Goal: Information Seeking & Learning: Learn about a topic

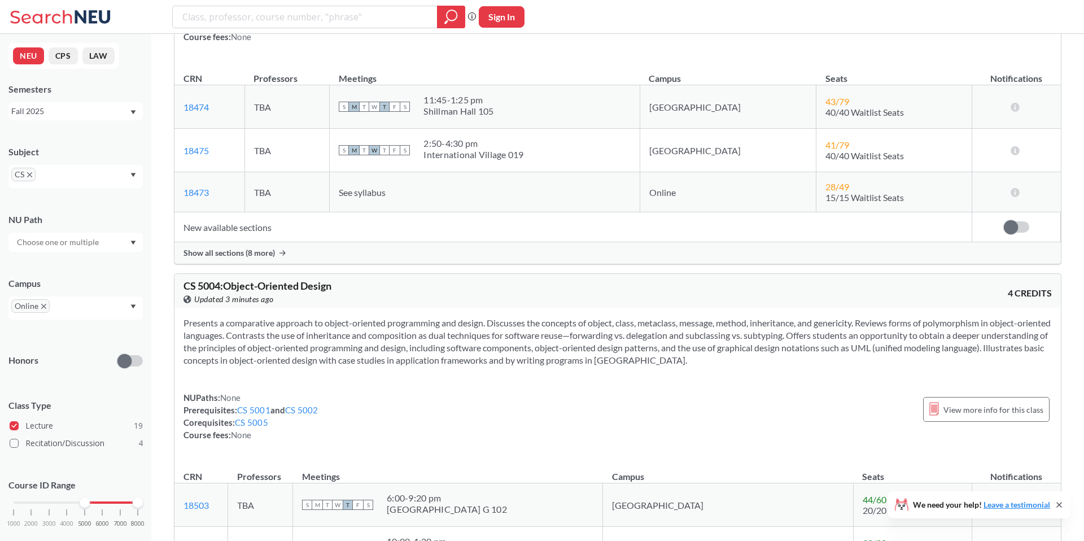
scroll to position [228, 0]
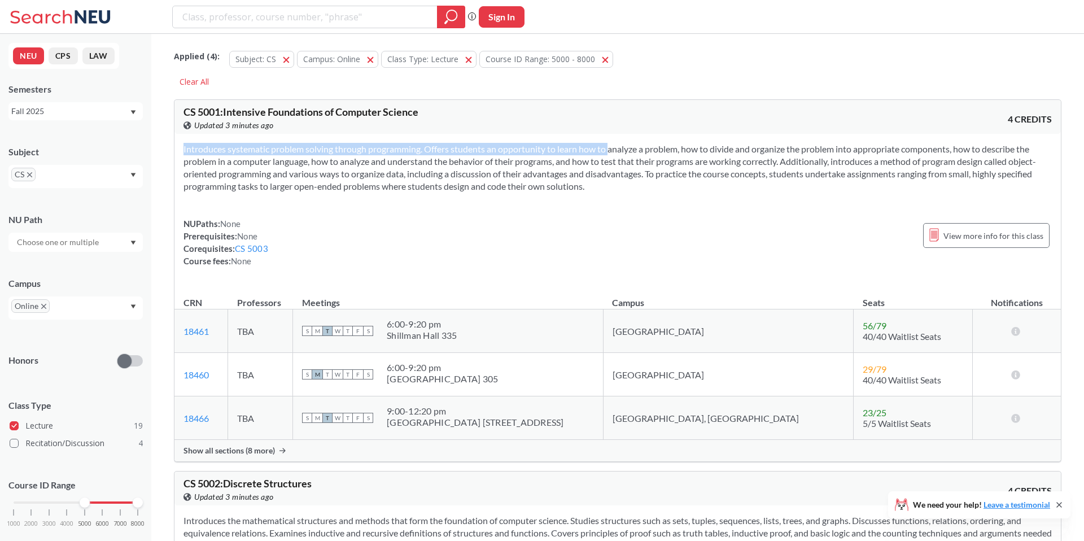
drag, startPoint x: 643, startPoint y: 193, endPoint x: 594, endPoint y: 150, distance: 65.6
click at [594, 150] on div "Introduces systematic problem solving through programming. Offers students an o…" at bounding box center [617, 209] width 887 height 151
click at [594, 150] on section "Introduces systematic problem solving through programming. Offers students an o…" at bounding box center [618, 168] width 868 height 50
drag, startPoint x: 583, startPoint y: 148, endPoint x: 650, endPoint y: 198, distance: 84.0
click at [650, 198] on div "Introduces systematic problem solving through programming. Offers students an o…" at bounding box center [617, 209] width 887 height 151
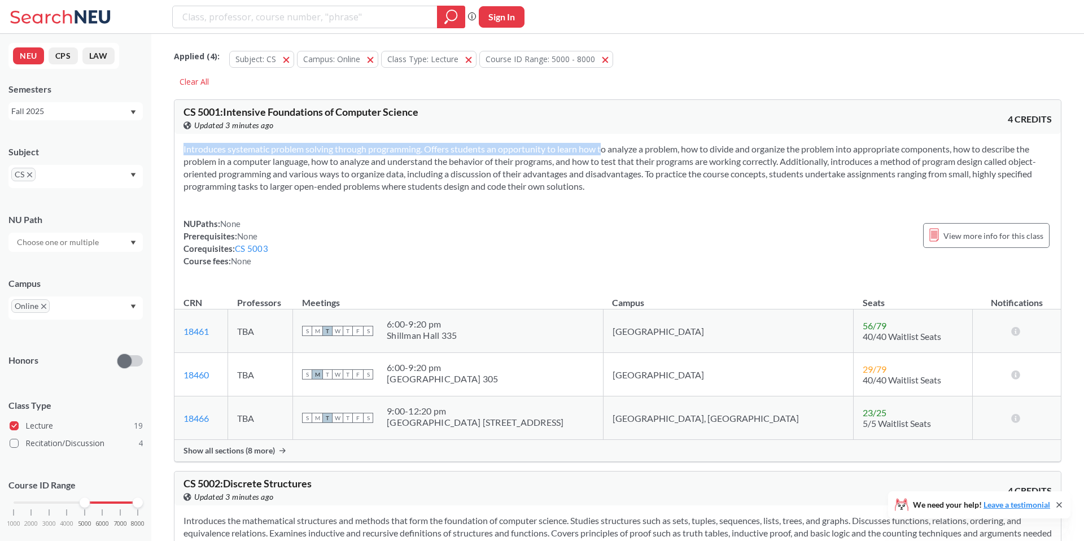
click at [650, 198] on div "Introduces systematic problem solving through programming. Offers students an o…" at bounding box center [617, 209] width 887 height 151
drag, startPoint x: 608, startPoint y: 184, endPoint x: 584, endPoint y: 151, distance: 40.9
click at [584, 151] on div "Introduces systematic problem solving through programming. Offers students an o…" at bounding box center [617, 209] width 887 height 151
click at [584, 151] on section "Introduces systematic problem solving through programming. Offers students an o…" at bounding box center [618, 168] width 868 height 50
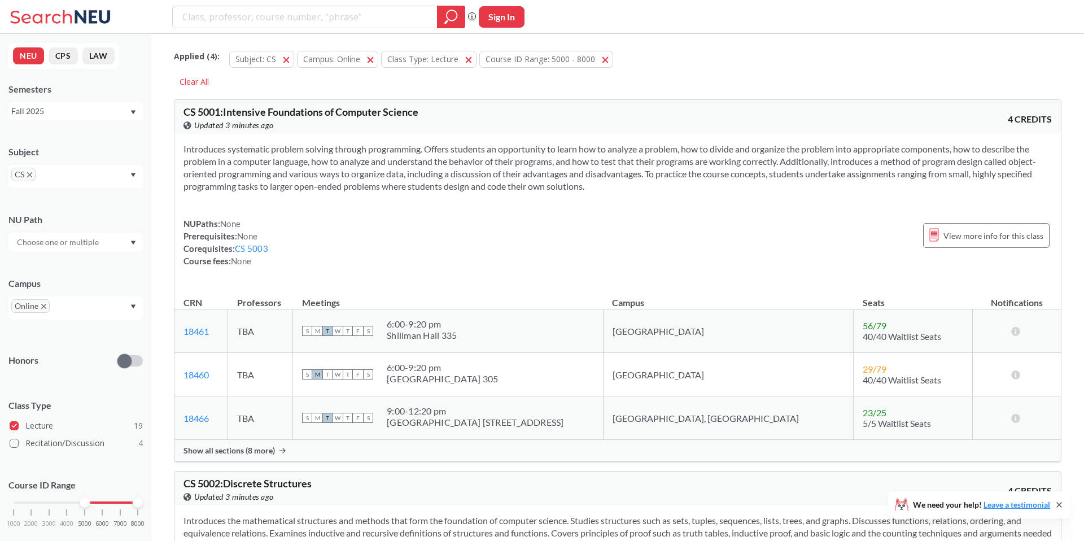
drag, startPoint x: 560, startPoint y: 146, endPoint x: 602, endPoint y: 186, distance: 58.3
click at [602, 186] on section "Introduces systematic problem solving through programming. Offers students an o…" at bounding box center [618, 168] width 868 height 50
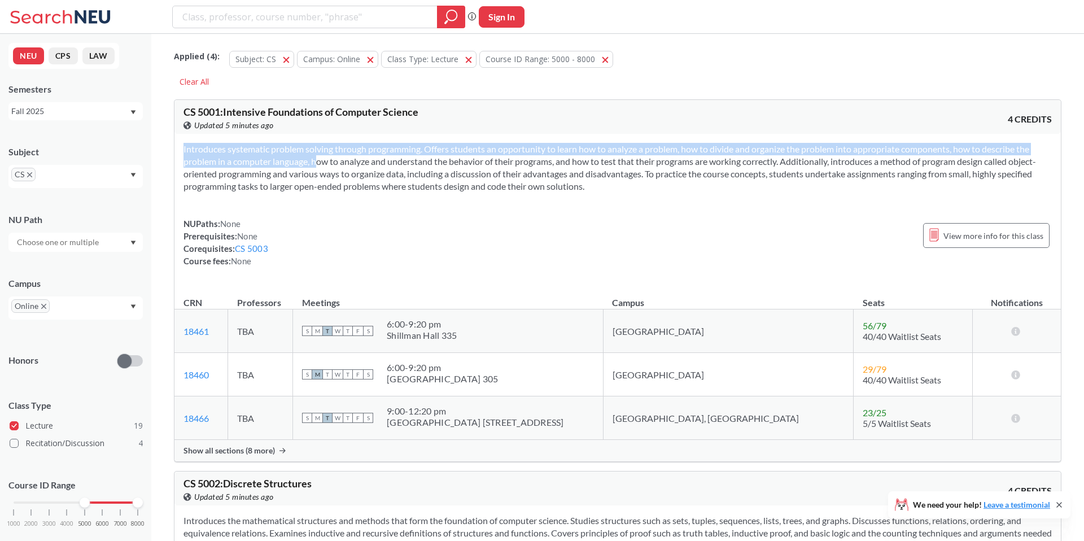
drag, startPoint x: 317, startPoint y: 202, endPoint x: 301, endPoint y: 158, distance: 47.3
click at [301, 158] on div "Introduces systematic problem solving through programming. Offers students an o…" at bounding box center [617, 209] width 887 height 151
click at [301, 158] on section "Introduces systematic problem solving through programming. Offers students an o…" at bounding box center [618, 168] width 868 height 50
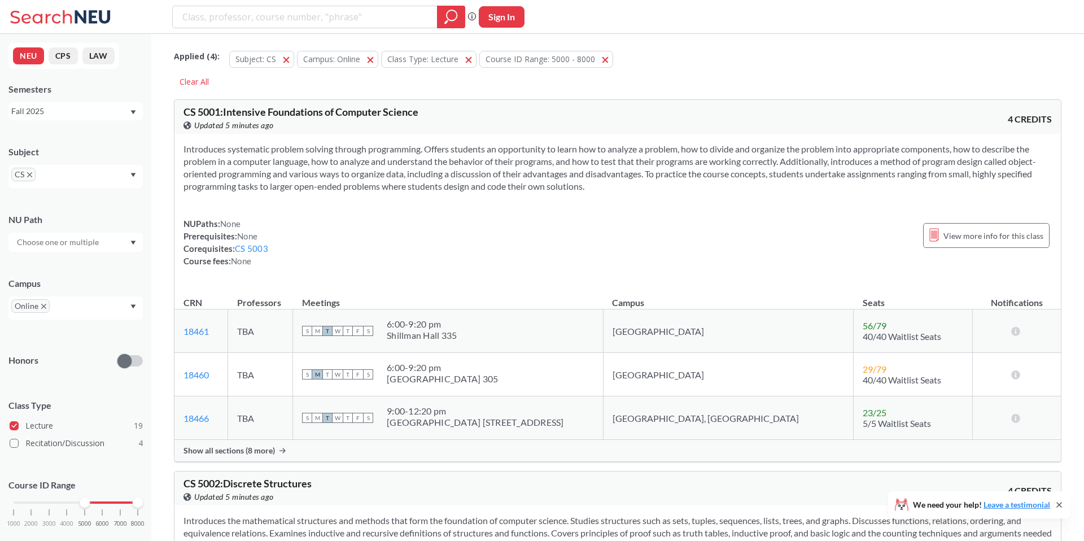
click at [1061, 504] on icon at bounding box center [1059, 504] width 9 height 9
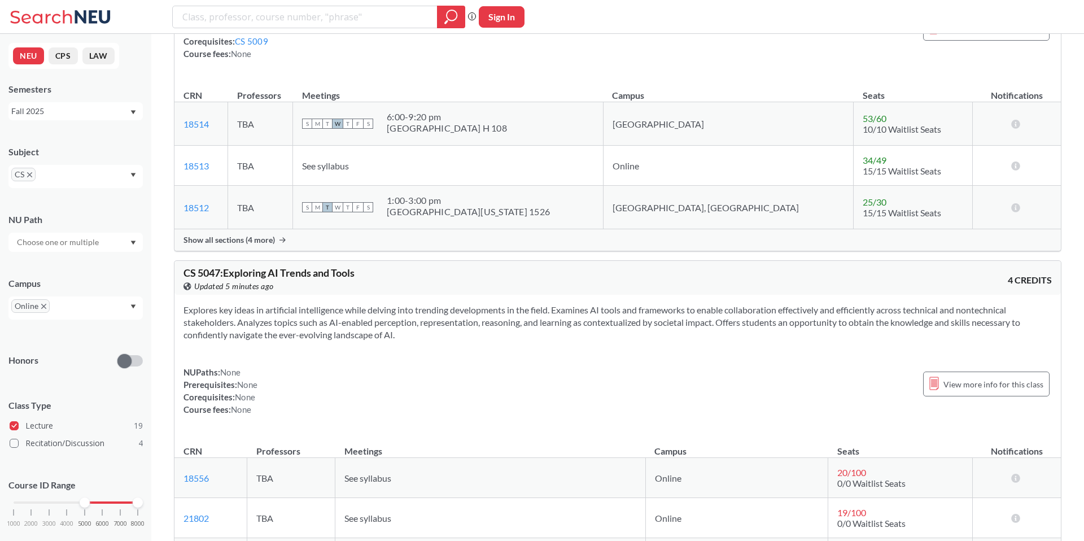
scroll to position [1403, 0]
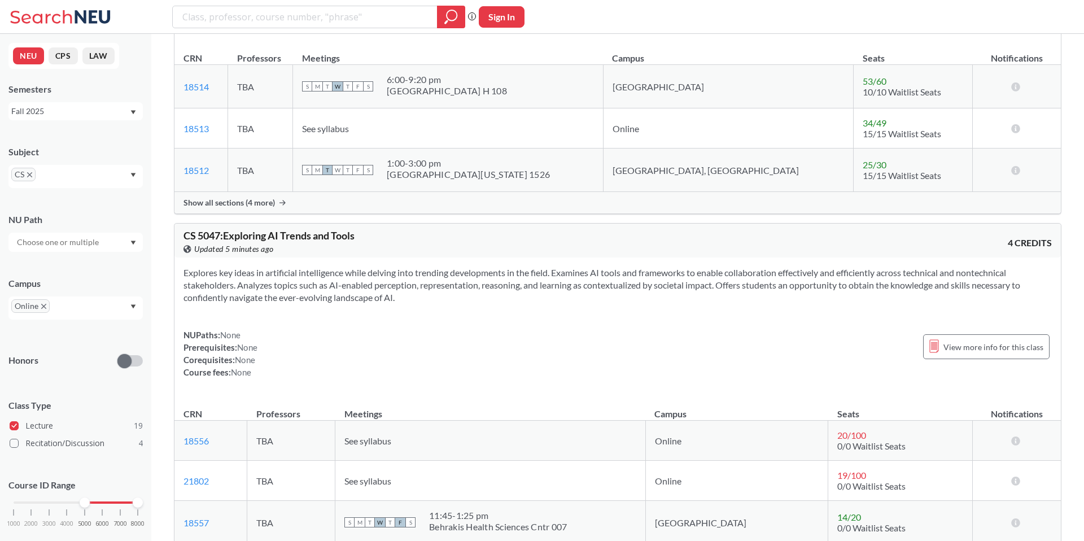
drag, startPoint x: 417, startPoint y: 299, endPoint x: 323, endPoint y: 281, distance: 95.4
click at [323, 281] on section "Explores key ideas in artificial intelligence while delving into trending devel…" at bounding box center [618, 285] width 868 height 37
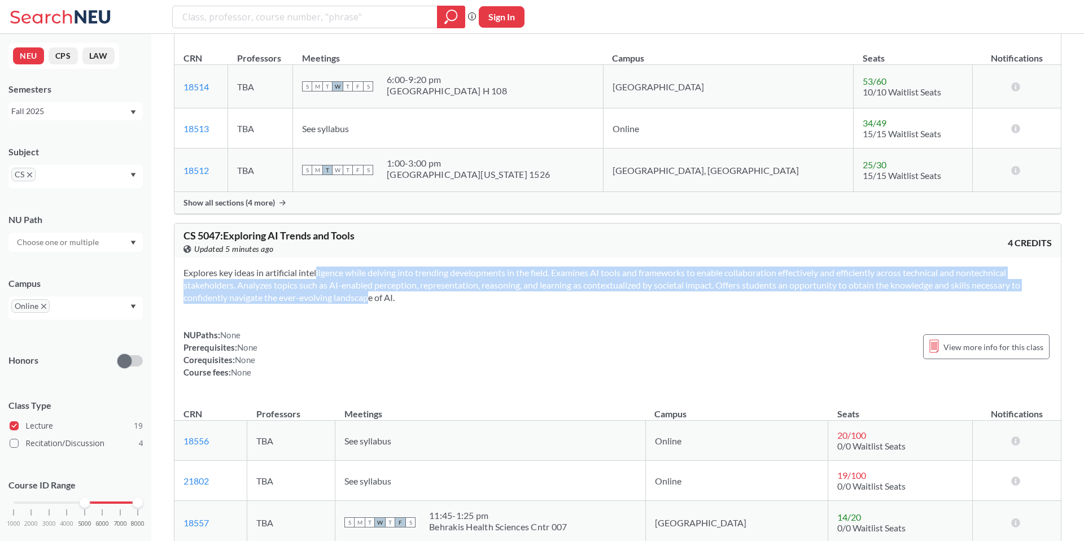
drag, startPoint x: 300, startPoint y: 276, endPoint x: 347, endPoint y: 292, distance: 49.6
click at [347, 292] on section "Explores key ideas in artificial intelligence while delving into trending devel…" at bounding box center [618, 285] width 868 height 37
drag, startPoint x: 327, startPoint y: 291, endPoint x: 268, endPoint y: 278, distance: 60.6
click at [268, 278] on section "Explores key ideas in artificial intelligence while delving into trending devel…" at bounding box center [618, 285] width 868 height 37
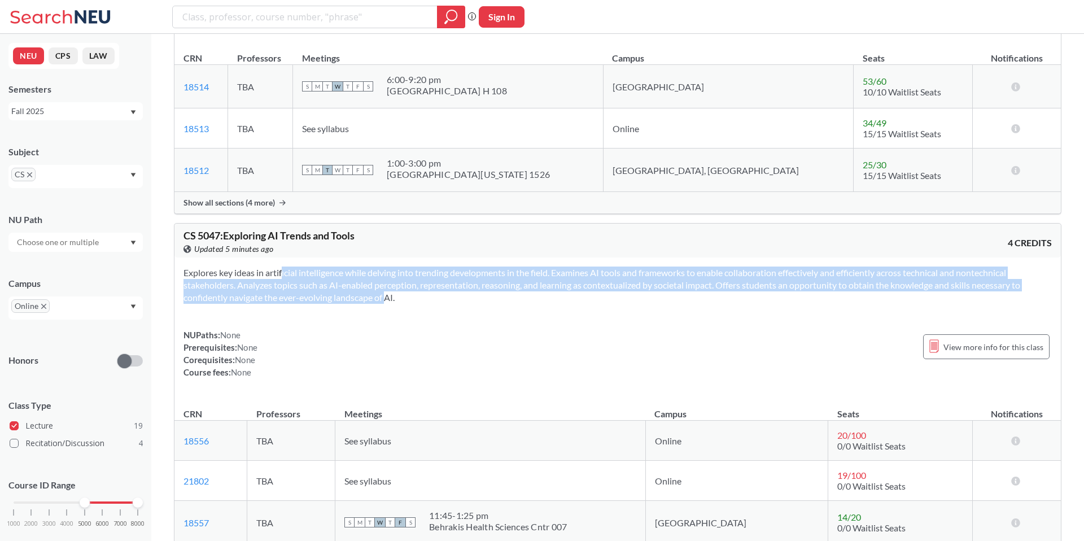
click at [268, 278] on section "Explores key ideas in artificial intelligence while delving into trending devel…" at bounding box center [618, 285] width 868 height 37
drag, startPoint x: 266, startPoint y: 274, endPoint x: 373, endPoint y: 299, distance: 110.1
click at [373, 299] on section "Explores key ideas in artificial intelligence while delving into trending devel…" at bounding box center [618, 285] width 868 height 37
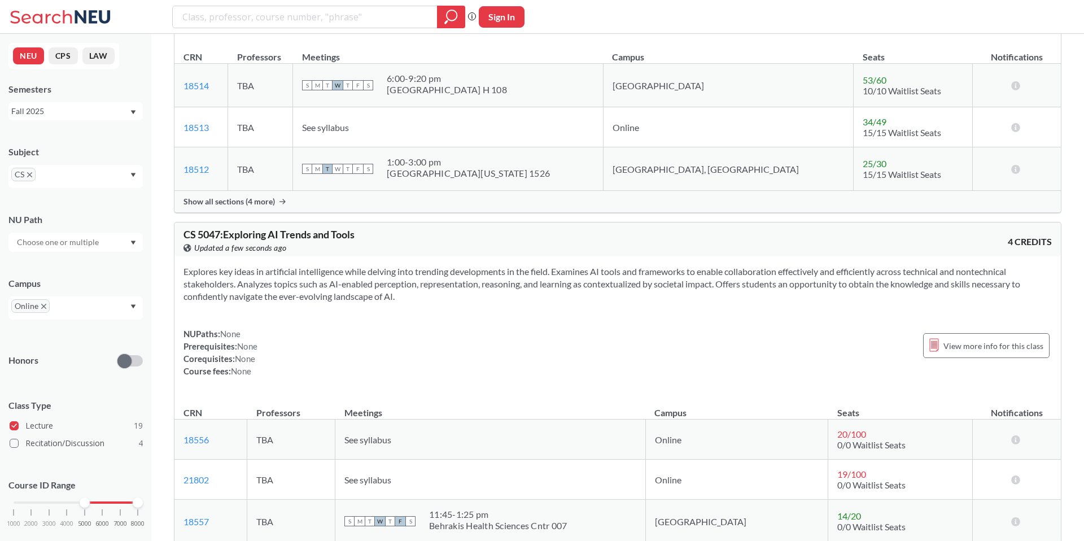
click at [383, 283] on section "Explores key ideas in artificial intelligence while delving into trending devel…" at bounding box center [618, 283] width 868 height 37
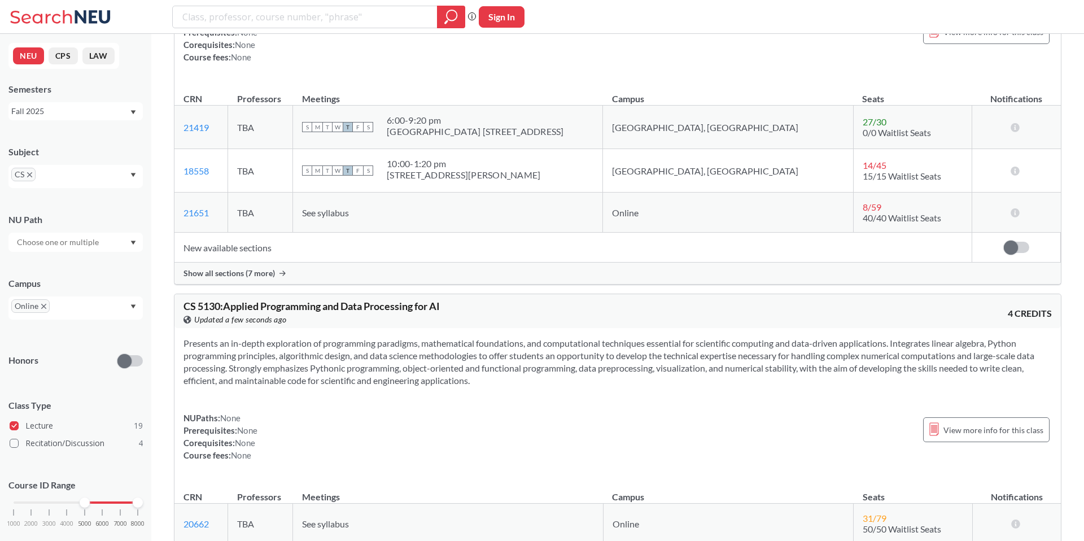
scroll to position [2099, 0]
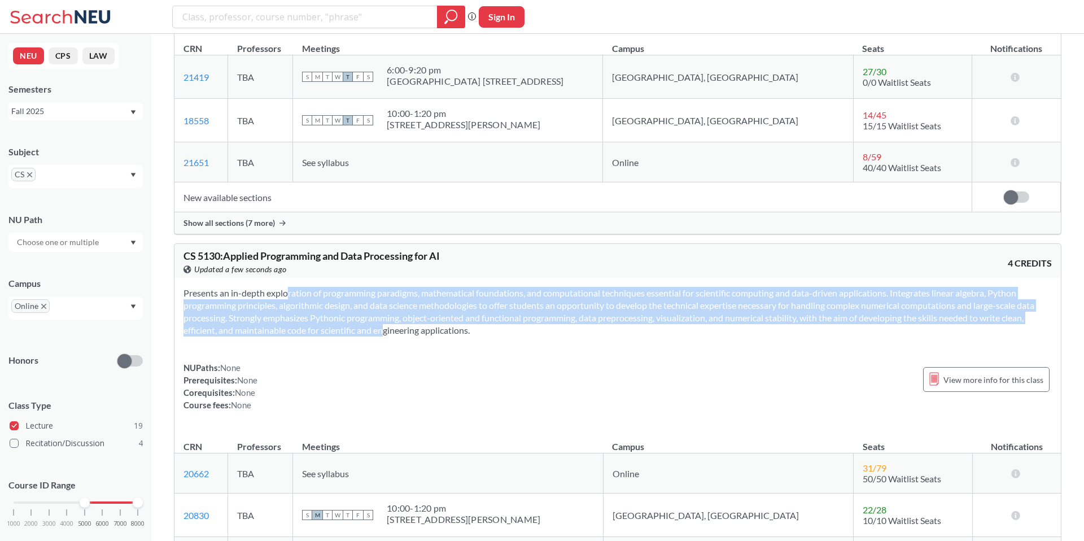
drag, startPoint x: 268, startPoint y: 292, endPoint x: 364, endPoint y: 326, distance: 101.6
click at [364, 326] on section "Presents an in-depth exploration of programming paradigms, mathematical foundat…" at bounding box center [618, 312] width 868 height 50
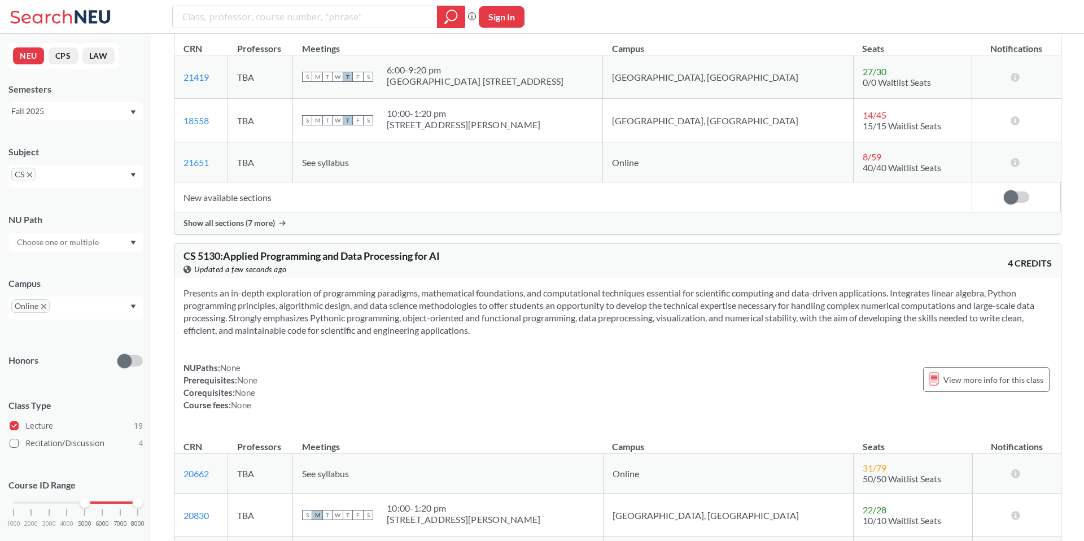
scroll to position [2100, 0]
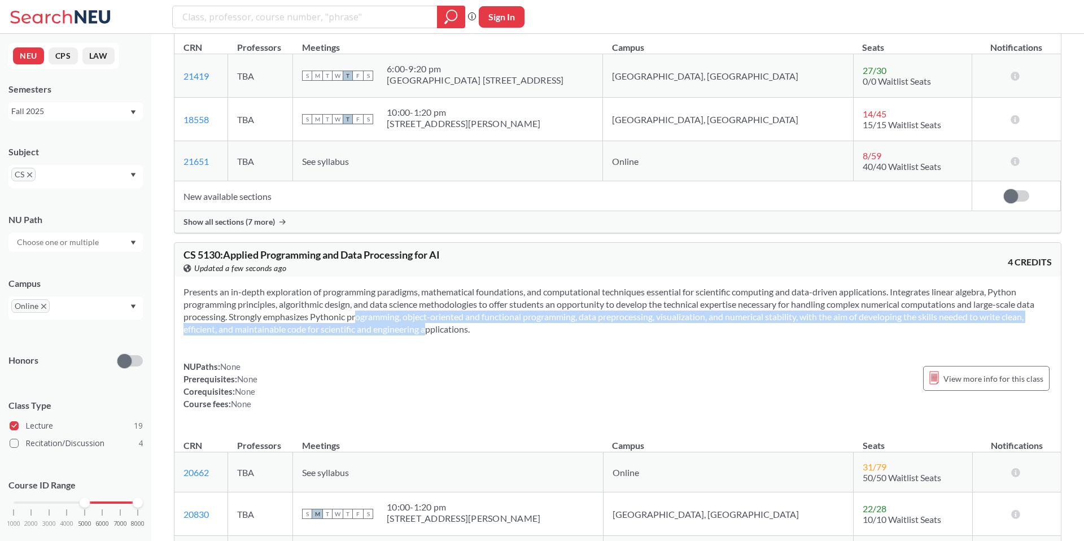
drag, startPoint x: 410, startPoint y: 329, endPoint x: 340, endPoint y: 318, distance: 70.2
click at [340, 318] on section "Presents an in-depth exploration of programming paradigms, mathematical foundat…" at bounding box center [618, 311] width 868 height 50
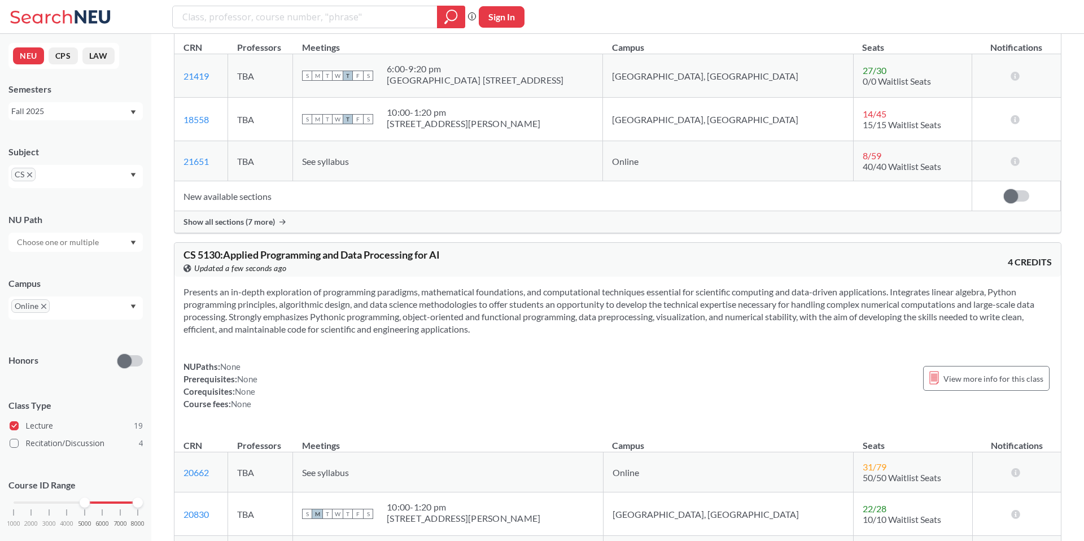
drag, startPoint x: 340, startPoint y: 318, endPoint x: 307, endPoint y: 315, distance: 34.0
click at [340, 318] on section "Presents an in-depth exploration of programming paradigms, mathematical foundat…" at bounding box center [618, 311] width 868 height 50
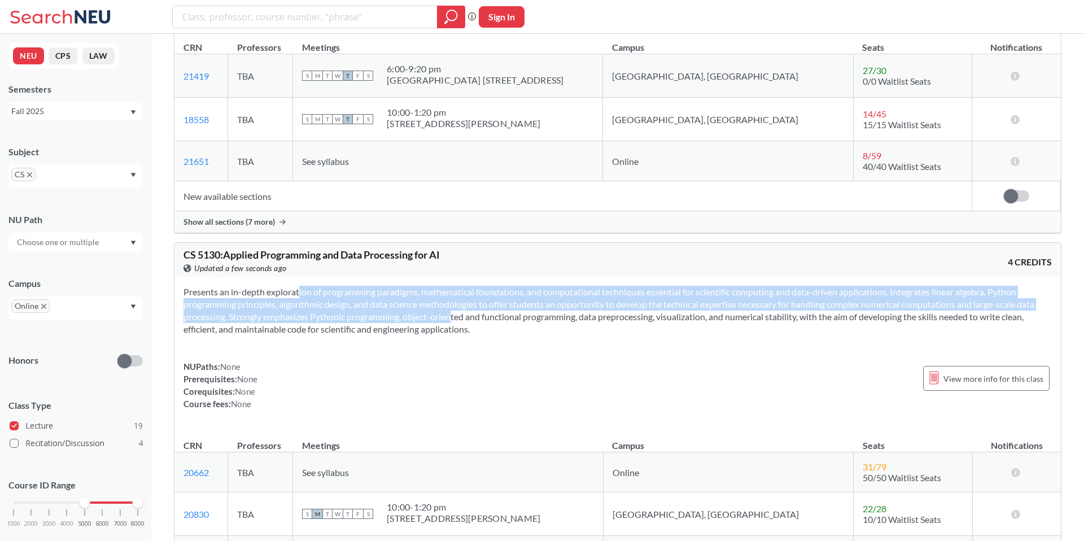
drag, startPoint x: 278, startPoint y: 298, endPoint x: 435, endPoint y: 317, distance: 158.2
click at [435, 317] on section "Presents an in-depth exploration of programming paradigms, mathematical foundat…" at bounding box center [618, 311] width 868 height 50
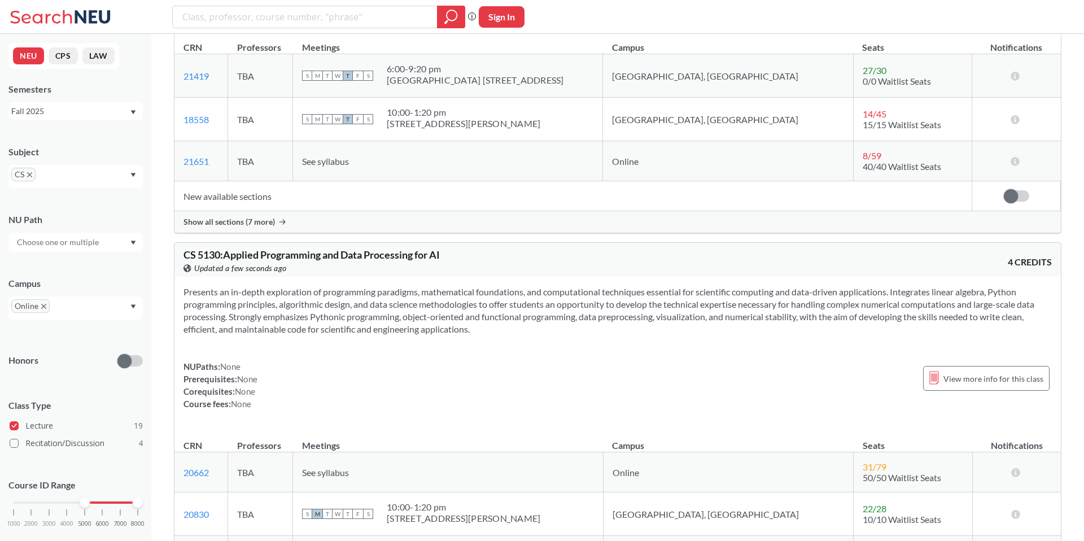
click at [435, 322] on section "Presents an in-depth exploration of programming paradigms, mathematical foundat…" at bounding box center [618, 311] width 868 height 50
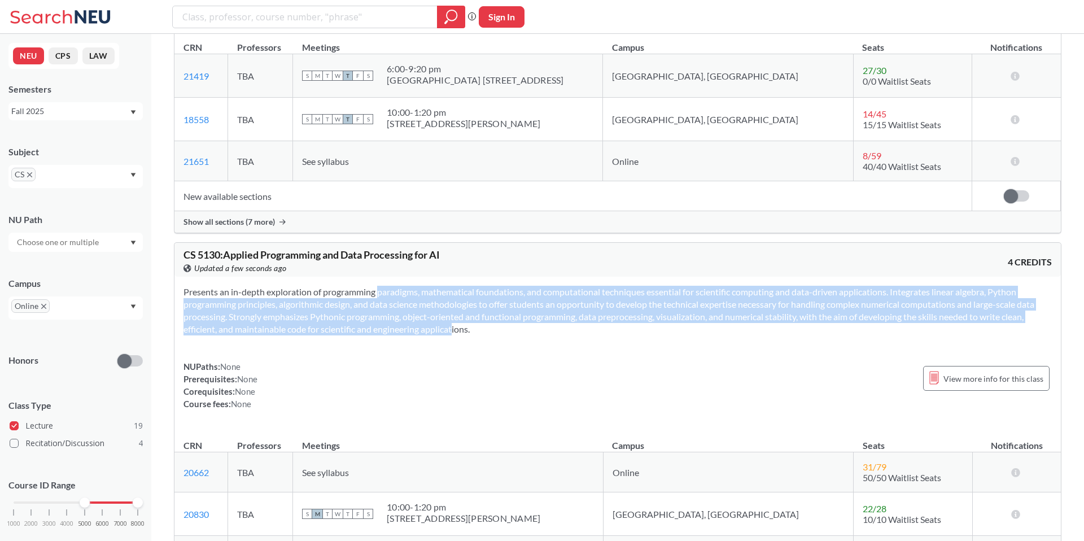
drag, startPoint x: 438, startPoint y: 329, endPoint x: 355, endPoint y: 294, distance: 90.1
click at [355, 294] on section "Presents an in-depth exploration of programming paradigms, mathematical foundat…" at bounding box center [618, 311] width 868 height 50
drag, startPoint x: 324, startPoint y: 291, endPoint x: 425, endPoint y: 325, distance: 105.9
click at [425, 325] on section "Presents an in-depth exploration of programming paradigms, mathematical foundat…" at bounding box center [618, 311] width 868 height 50
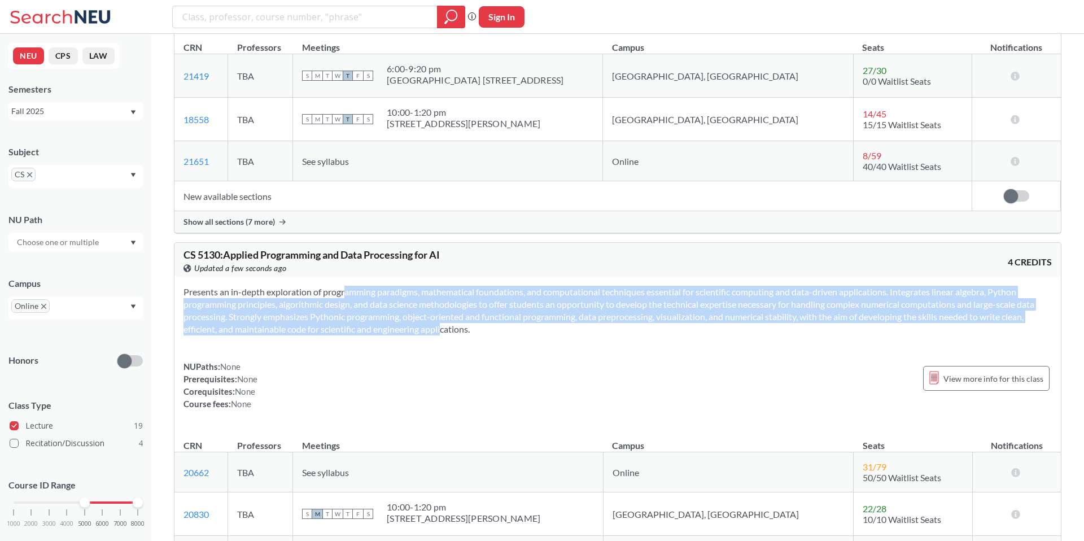
click at [425, 325] on section "Presents an in-depth exploration of programming paradigms, mathematical foundat…" at bounding box center [618, 311] width 868 height 50
drag, startPoint x: 424, startPoint y: 330, endPoint x: 324, endPoint y: 291, distance: 107.6
click at [324, 291] on section "Presents an in-depth exploration of programming paradigms, mathematical foundat…" at bounding box center [618, 311] width 868 height 50
drag, startPoint x: 324, startPoint y: 294, endPoint x: 361, endPoint y: 331, distance: 52.7
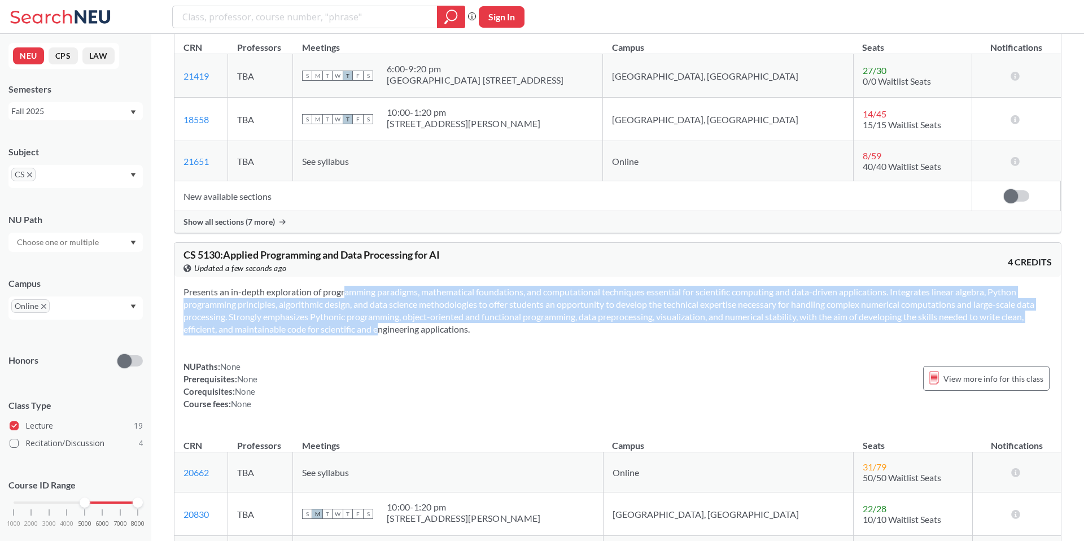
click at [361, 331] on section "Presents an in-depth exploration of programming paradigms, mathematical foundat…" at bounding box center [618, 311] width 868 height 50
drag, startPoint x: 361, startPoint y: 331, endPoint x: 427, endPoint y: 372, distance: 77.4
click at [320, 292] on section "Presents an in-depth exploration of programming paradigms, mathematical foundat…" at bounding box center [618, 311] width 868 height 50
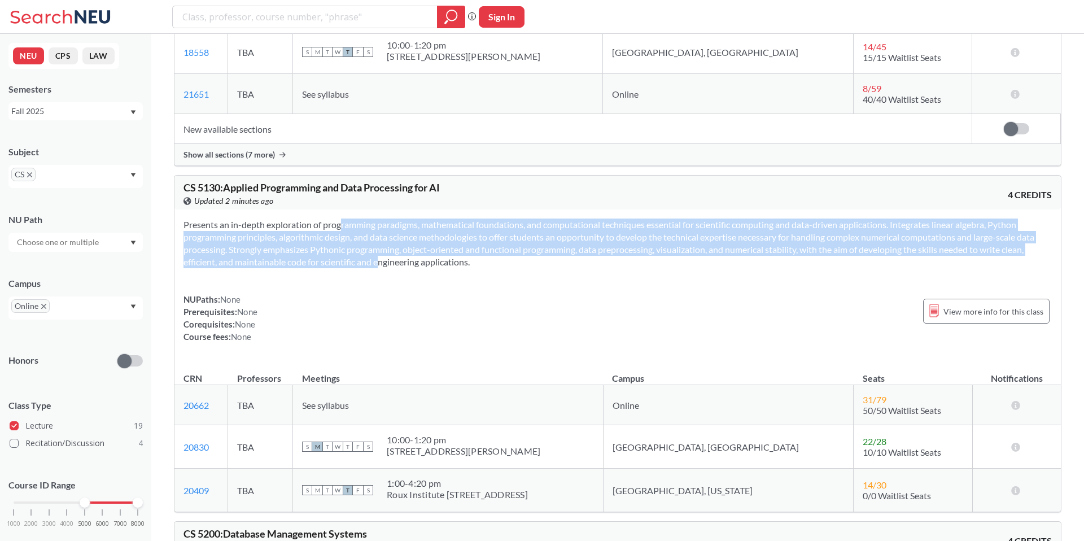
scroll to position [2169, 0]
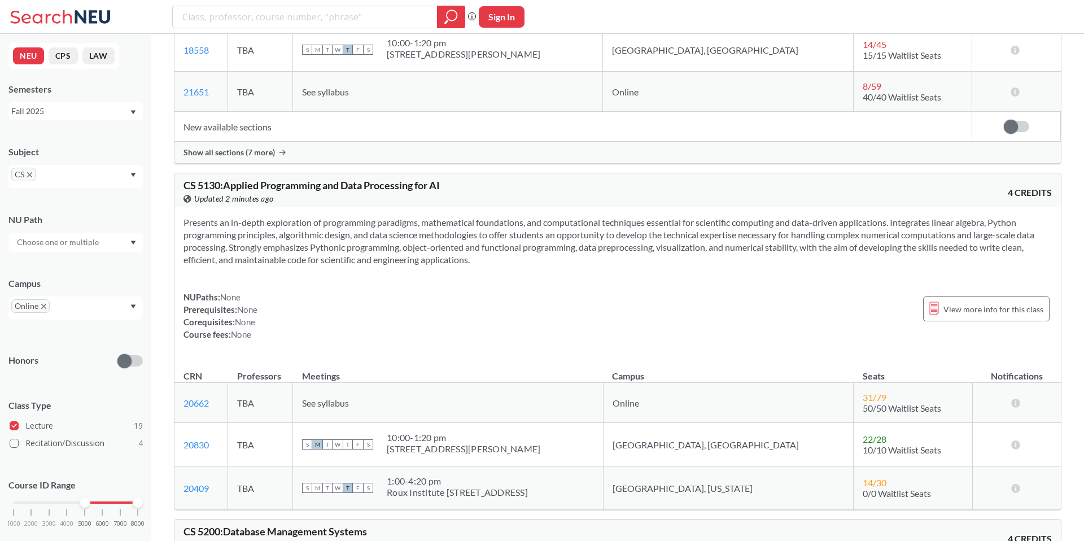
drag, startPoint x: 564, startPoint y: 268, endPoint x: 570, endPoint y: 261, distance: 9.6
click at [564, 268] on div "Presents an in-depth exploration of programming paradigms, mathematical foundat…" at bounding box center [617, 282] width 887 height 151
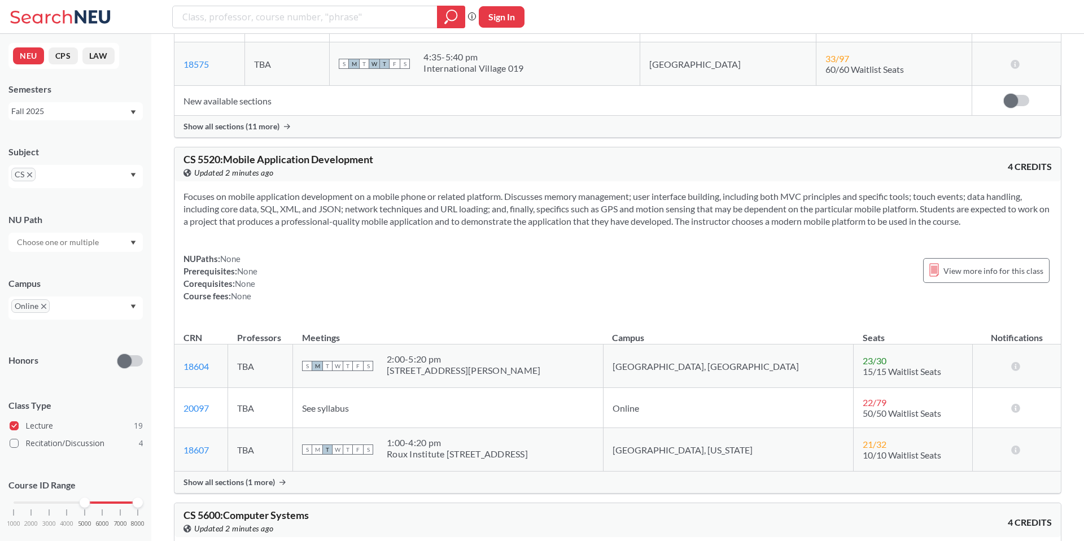
scroll to position [2944, 0]
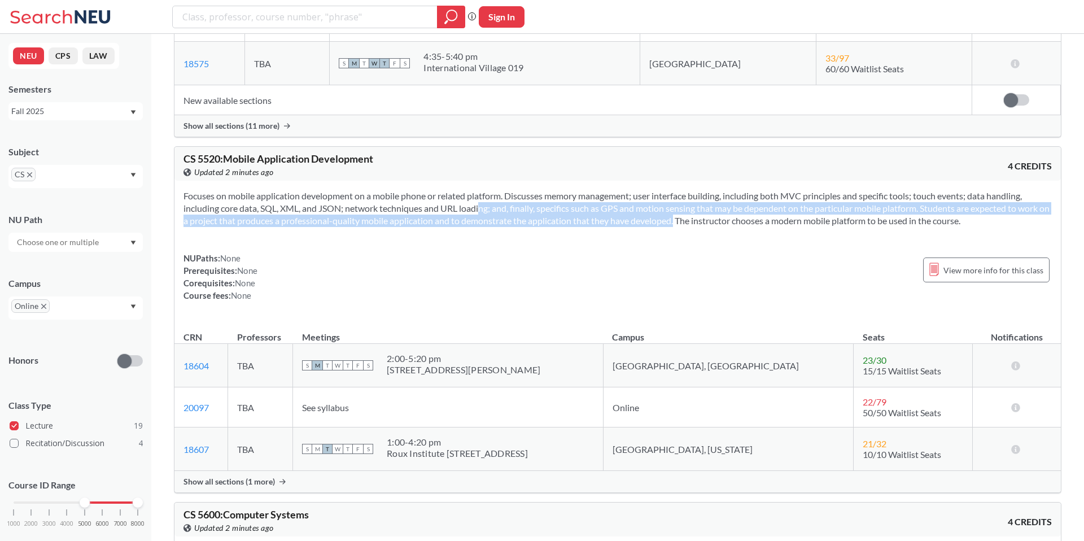
drag, startPoint x: 667, startPoint y: 220, endPoint x: 464, endPoint y: 204, distance: 203.9
click at [464, 204] on section "Focuses on mobile application development on a mobile phone or related platform…" at bounding box center [618, 208] width 868 height 37
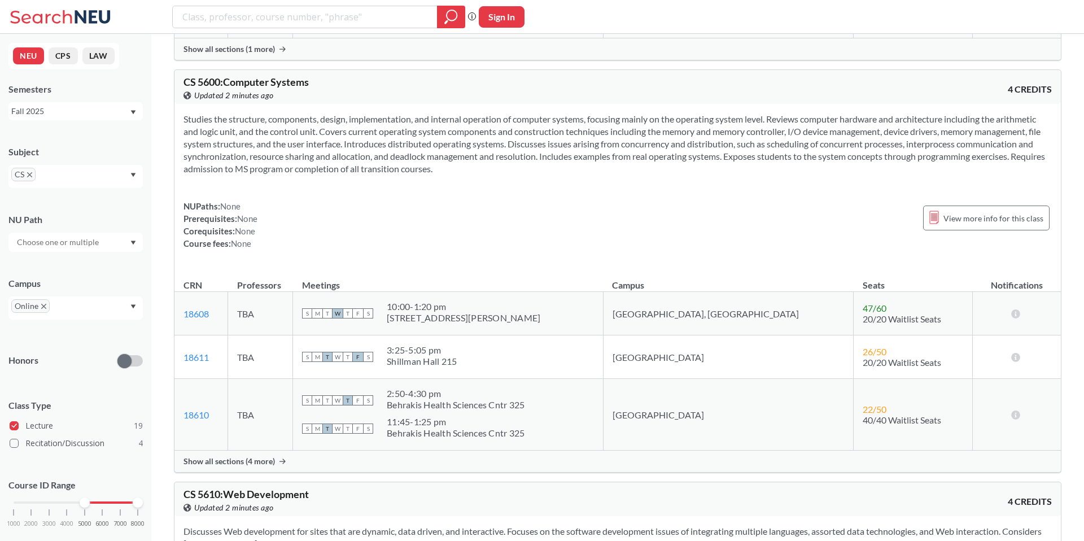
scroll to position [3392, 0]
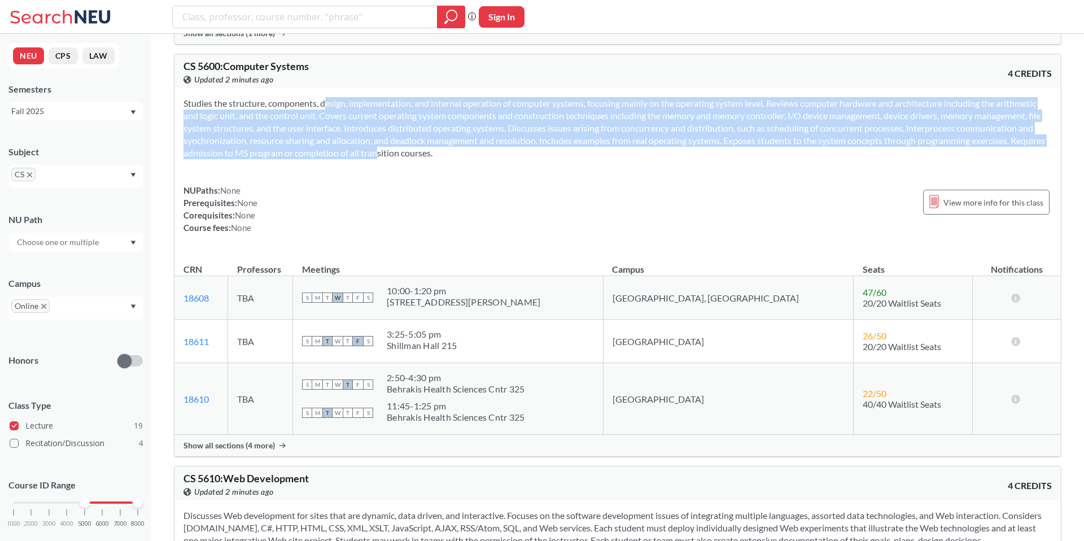
drag, startPoint x: 338, startPoint y: 123, endPoint x: 309, endPoint y: 107, distance: 32.4
click at [309, 107] on section "Studies the structure, components, design, implementation, and internal operati…" at bounding box center [618, 128] width 868 height 62
click at [315, 120] on section "Studies the structure, components, design, implementation, and internal operati…" at bounding box center [618, 128] width 868 height 62
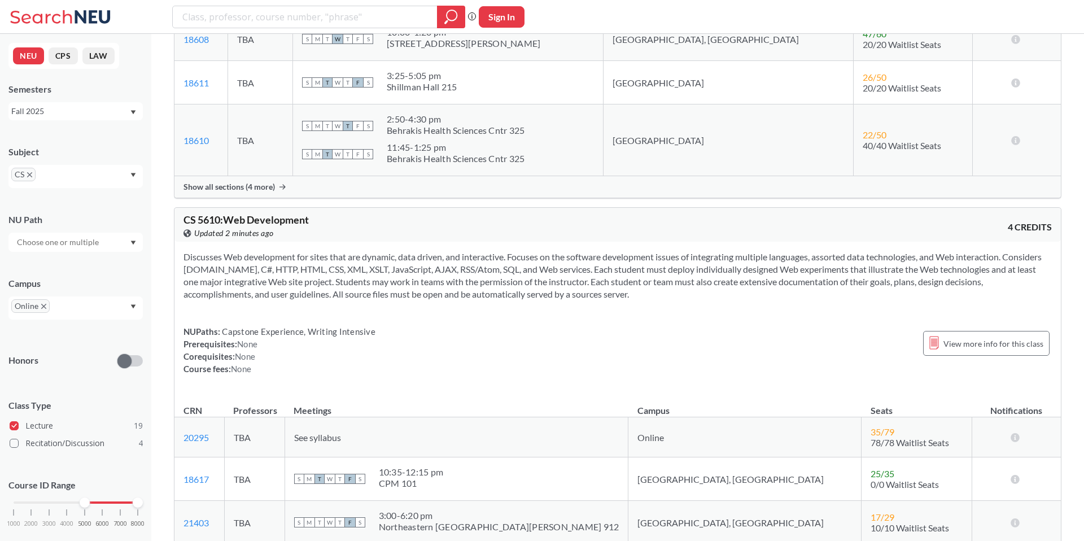
scroll to position [3656, 0]
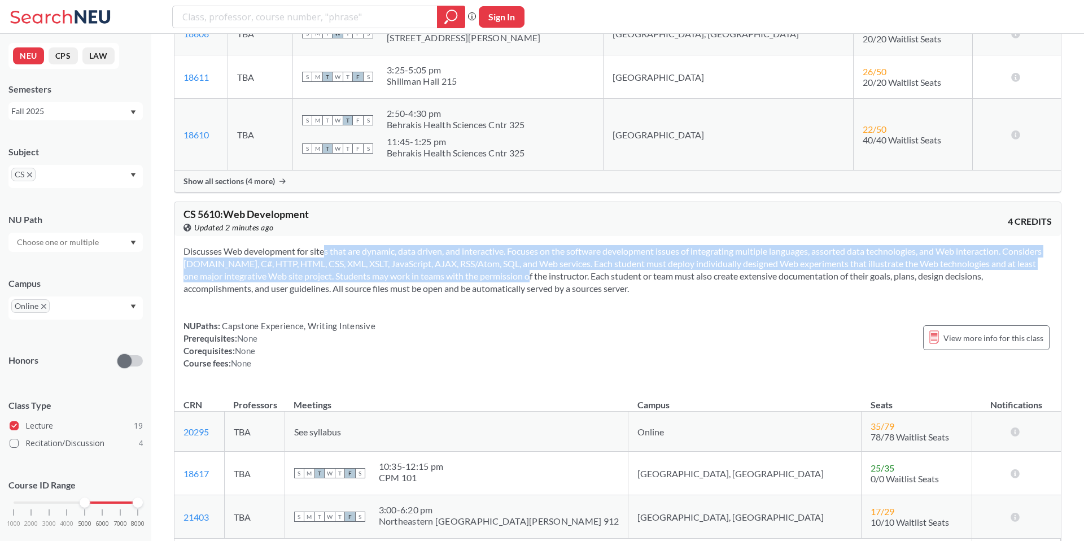
drag, startPoint x: 316, startPoint y: 256, endPoint x: 536, endPoint y: 274, distance: 221.5
click at [536, 274] on section "Discusses Web development for sites that are dynamic, data driven, and interact…" at bounding box center [618, 270] width 868 height 50
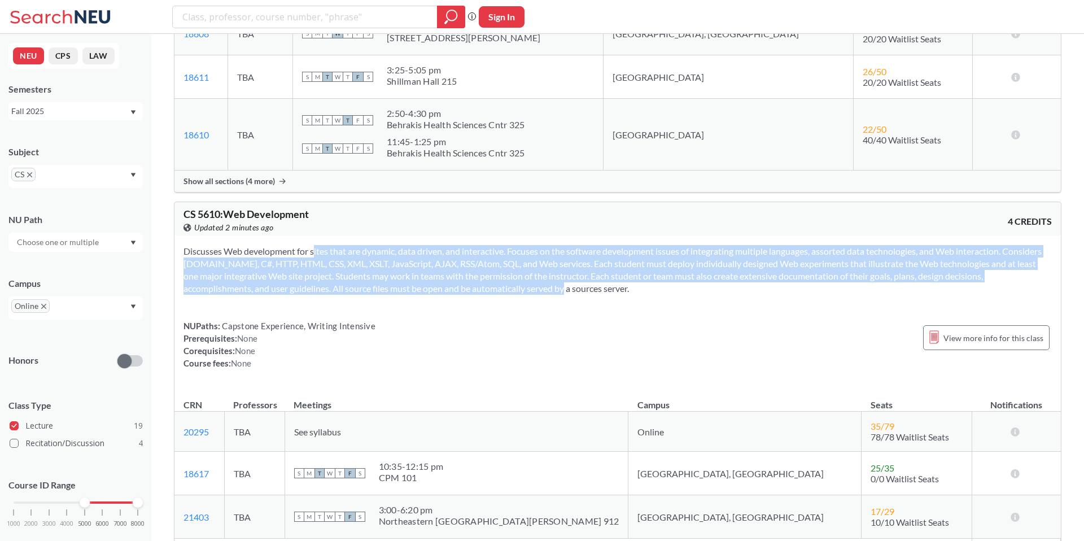
drag, startPoint x: 571, startPoint y: 286, endPoint x: 298, endPoint y: 250, distance: 275.2
click at [298, 250] on section "Discusses Web development for sites that are dynamic, data driven, and interact…" at bounding box center [618, 270] width 868 height 50
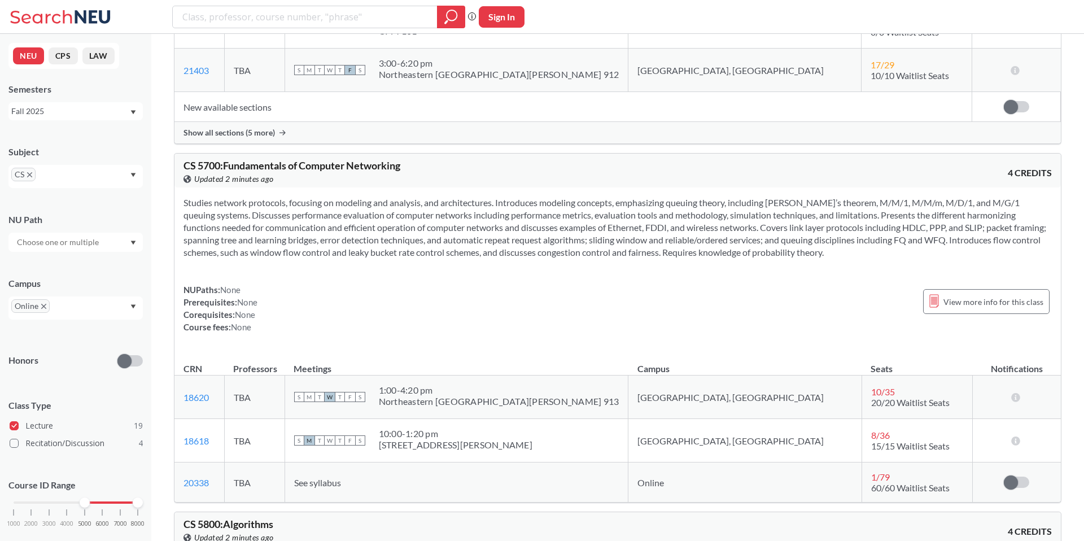
scroll to position [4104, 0]
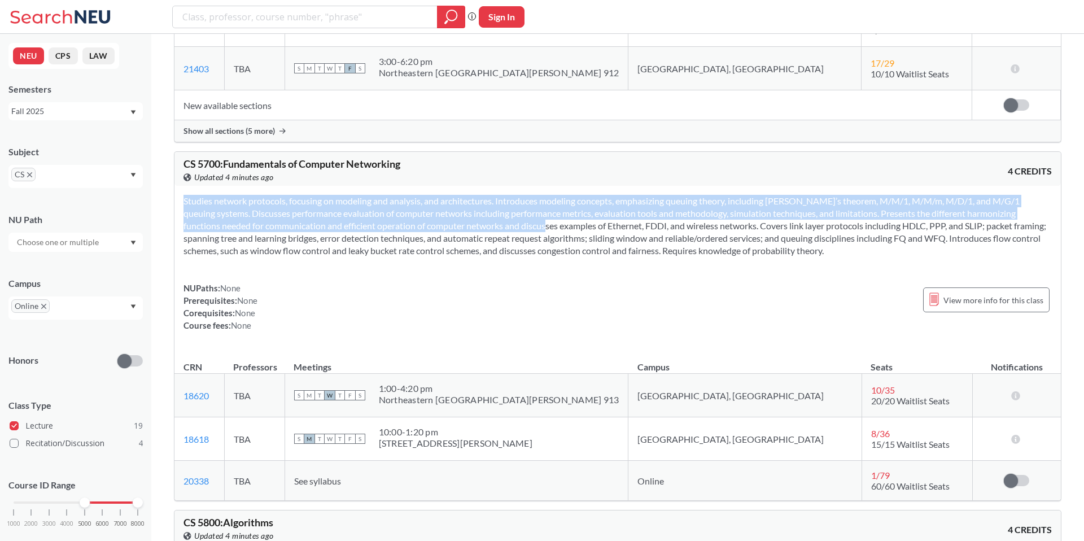
drag, startPoint x: 477, startPoint y: 230, endPoint x: 503, endPoint y: 263, distance: 42.2
click at [503, 263] on div "NUPaths: None Prerequisites: None Corequisites: None Course fees: None View mor…" at bounding box center [617, 268] width 887 height 164
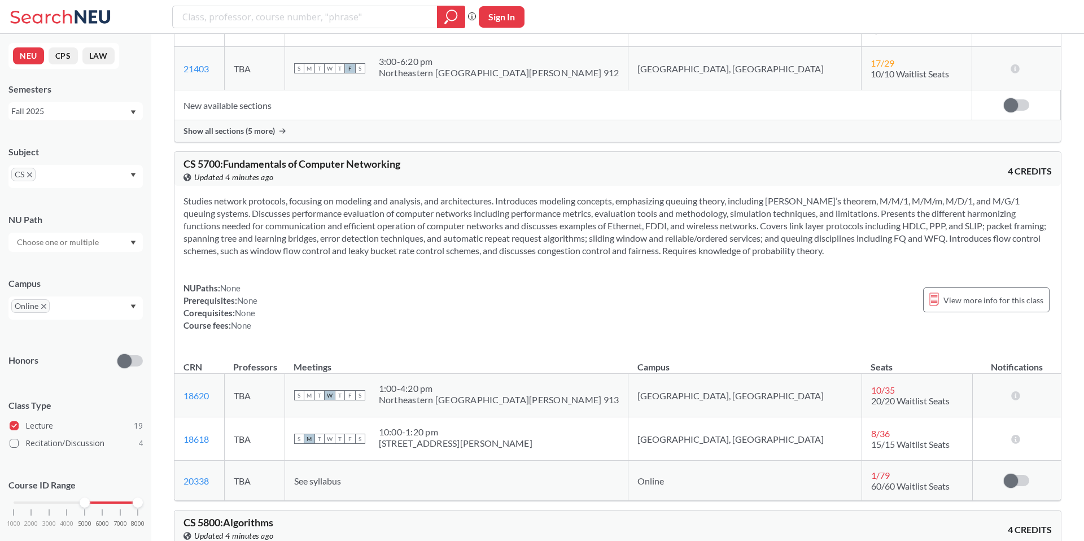
click at [809, 248] on section at bounding box center [618, 226] width 868 height 62
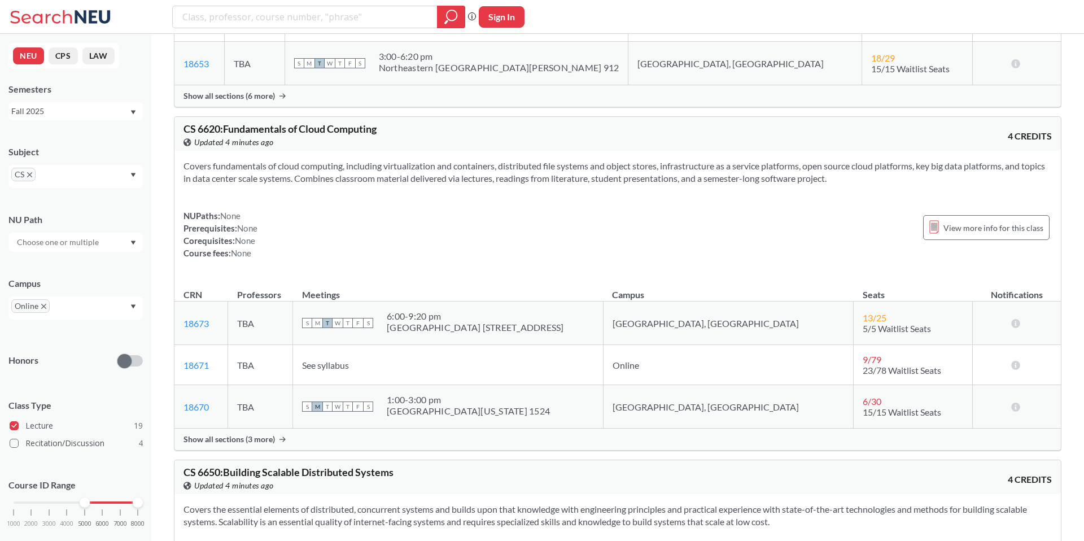
scroll to position [5244, 0]
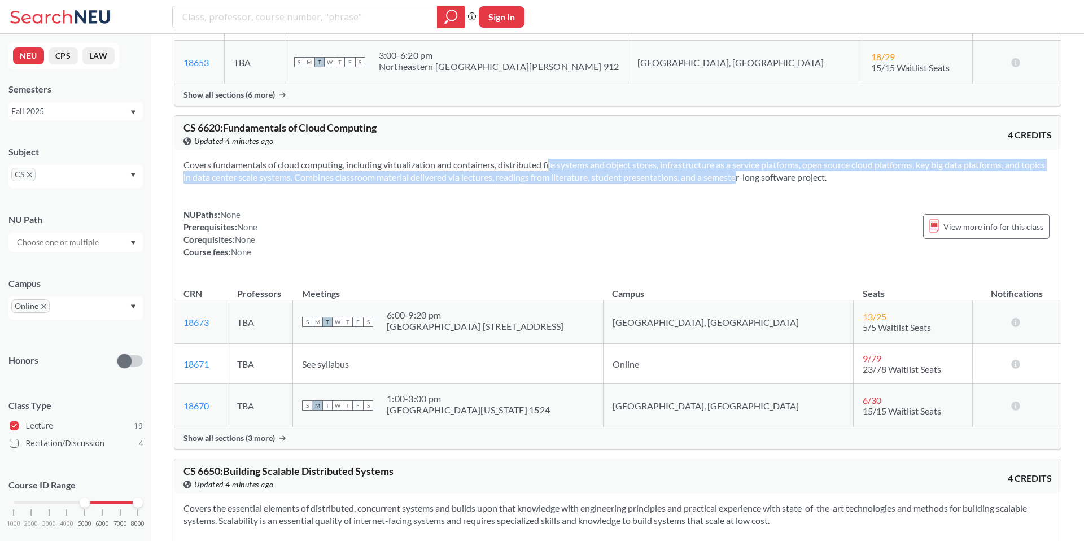
drag, startPoint x: 746, startPoint y: 181, endPoint x: 538, endPoint y: 170, distance: 209.2
click at [538, 170] on section "Covers fundamentals of cloud computing, including virtualization and containers…" at bounding box center [618, 171] width 868 height 25
click at [537, 170] on section "Covers fundamentals of cloud computing, including virtualization and containers…" at bounding box center [618, 171] width 868 height 25
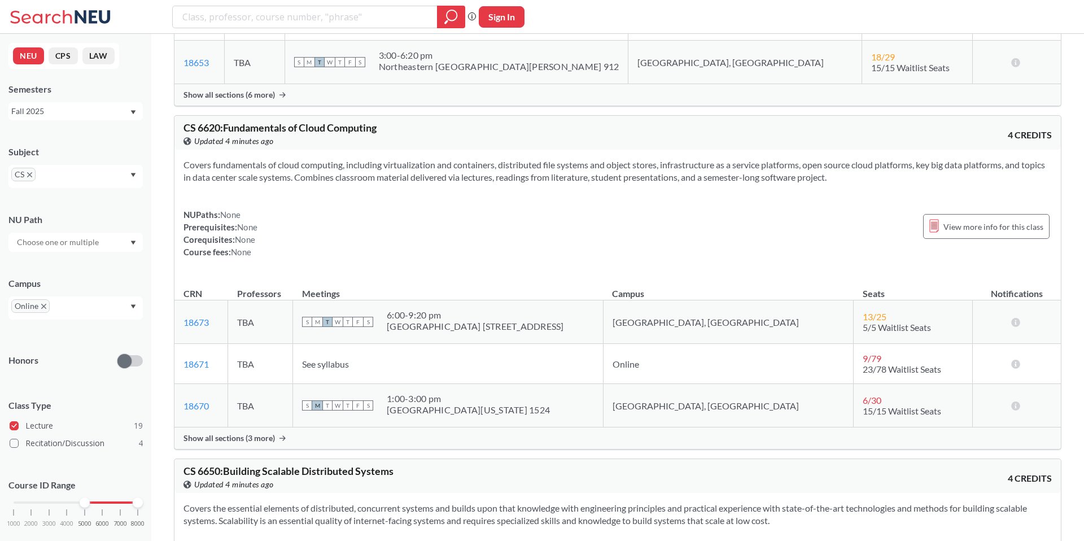
drag, startPoint x: 501, startPoint y: 168, endPoint x: 581, endPoint y: 177, distance: 80.6
click at [581, 177] on section "Covers fundamentals of cloud computing, including virtualization and containers…" at bounding box center [618, 171] width 868 height 25
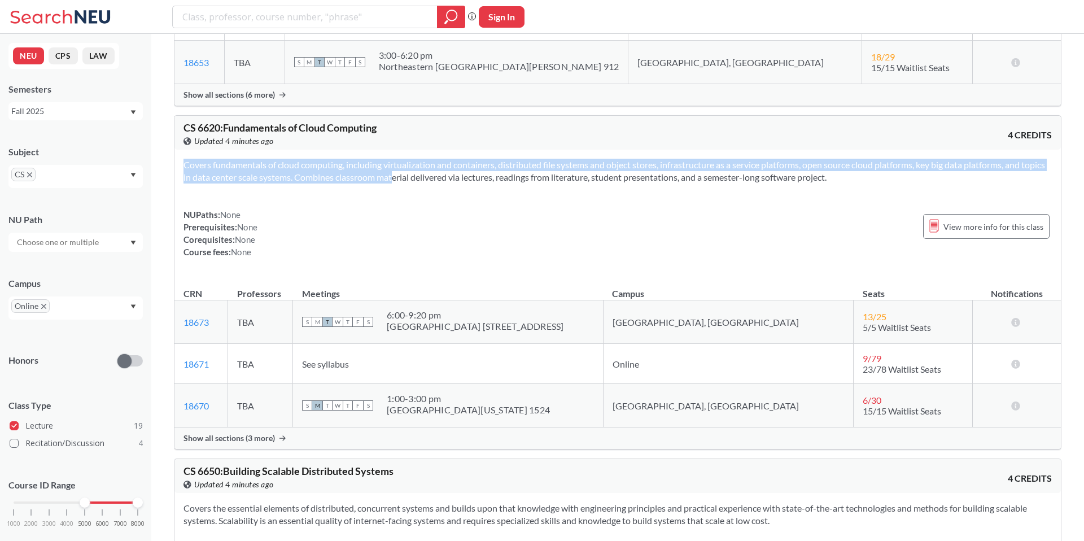
drag, startPoint x: 399, startPoint y: 171, endPoint x: 660, endPoint y: 187, distance: 260.8
click at [660, 187] on div "Covers fundamentals of cloud computing, including virtualization and containers…" at bounding box center [617, 213] width 887 height 126
drag, startPoint x: 527, startPoint y: 182, endPoint x: 337, endPoint y: 164, distance: 191.1
click at [337, 164] on section "Covers fundamentals of cloud computing, including virtualization and containers…" at bounding box center [618, 171] width 868 height 25
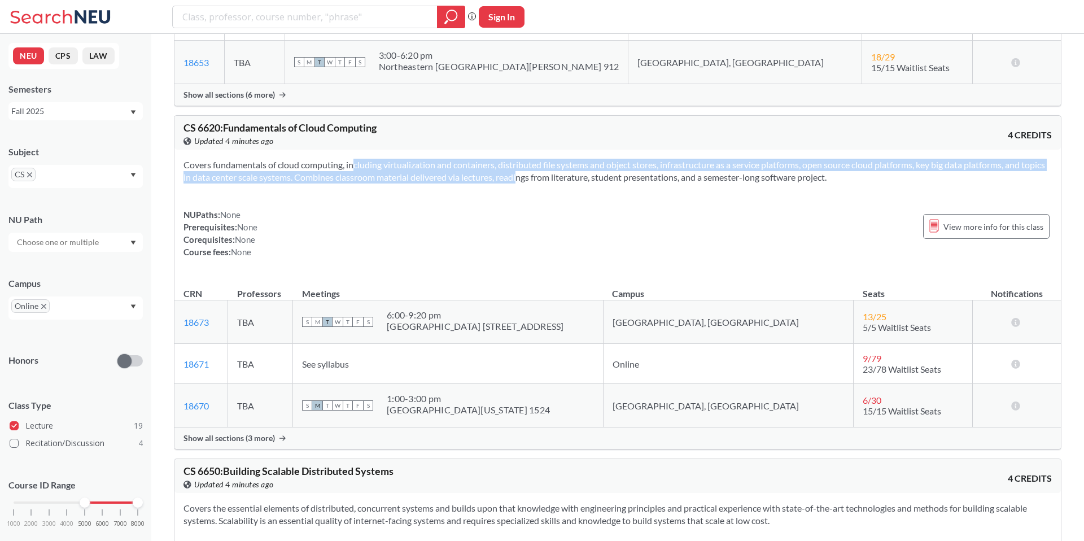
click at [337, 164] on section "Covers fundamentals of cloud computing, including virtualization and containers…" at bounding box center [618, 171] width 868 height 25
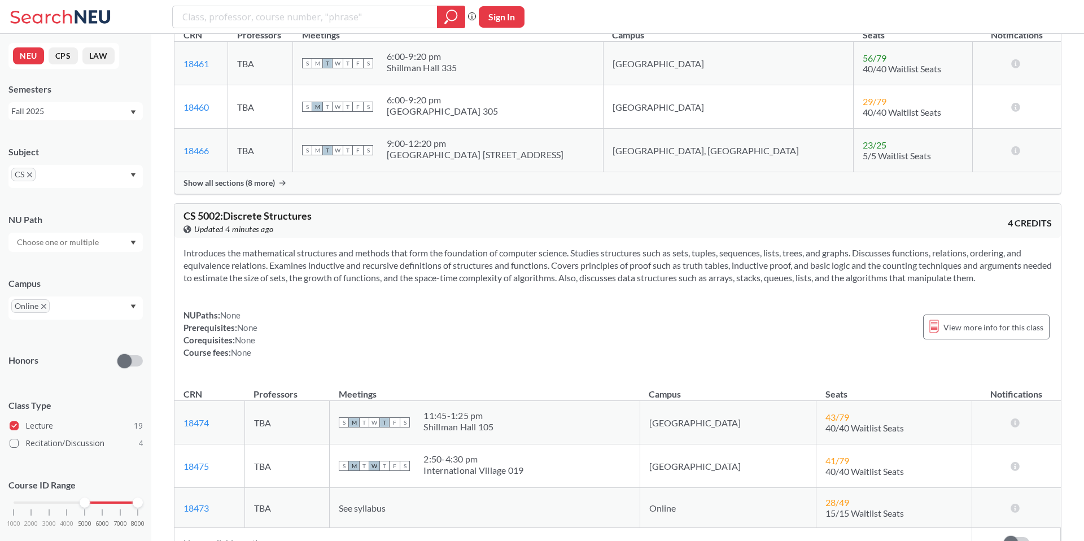
scroll to position [0, 0]
